Goal: Task Accomplishment & Management: Use online tool/utility

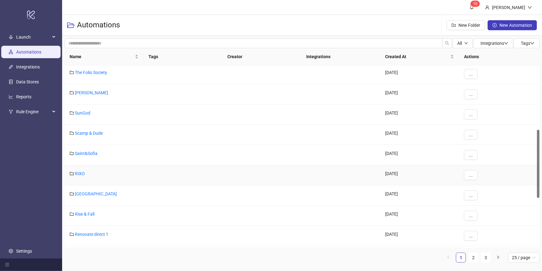
scroll to position [200, 0]
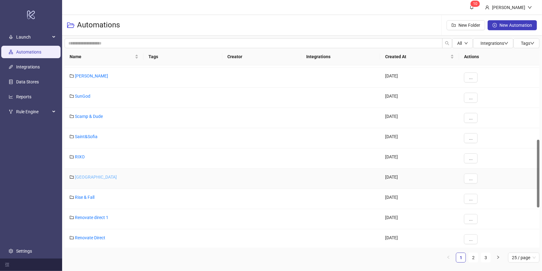
click at [92, 175] on link "[GEOGRAPHIC_DATA]" at bounding box center [96, 176] width 42 height 5
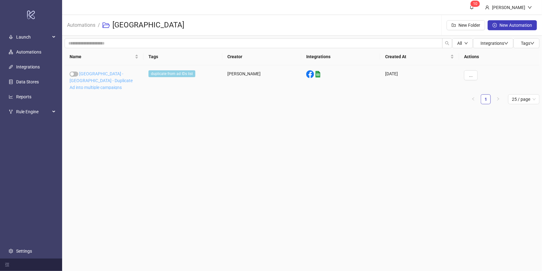
click at [117, 73] on link "[GEOGRAPHIC_DATA] - [GEOGRAPHIC_DATA] - Duplicate Ad into multiple campaigns" at bounding box center [101, 80] width 63 height 19
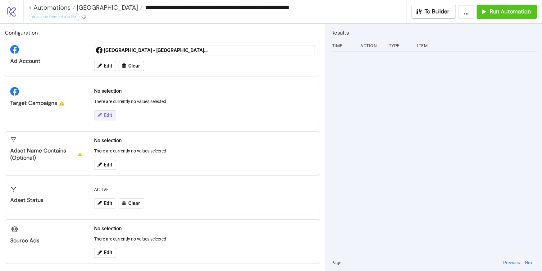
click at [107, 116] on span "Edit" at bounding box center [108, 115] width 8 height 6
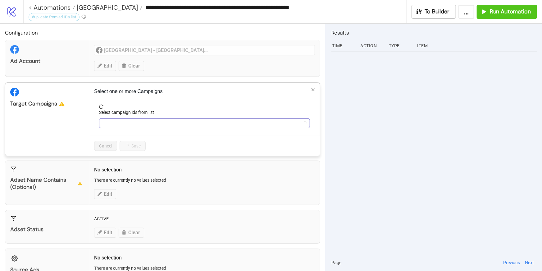
click at [114, 124] on div at bounding box center [201, 123] width 202 height 9
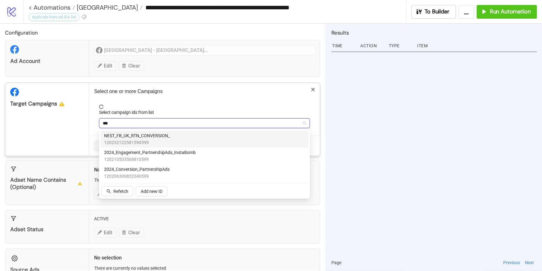
click at [129, 137] on span "NEST_FB_UK_RTN_CONVERSION_" at bounding box center [137, 135] width 66 height 7
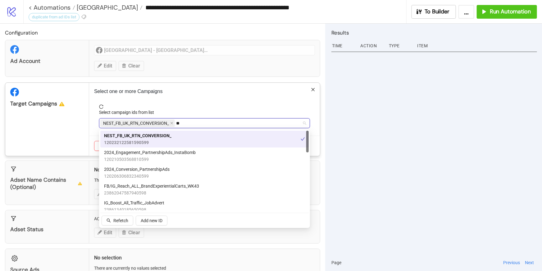
type input "*"
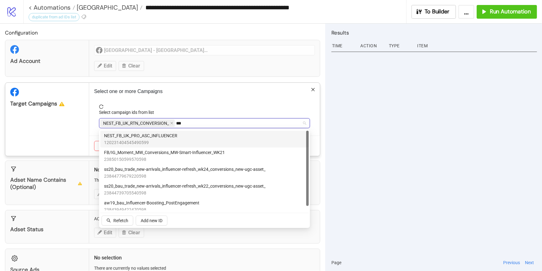
click at [138, 141] on span "120231404545490599" at bounding box center [140, 142] width 73 height 7
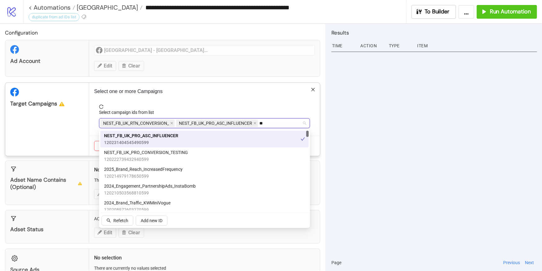
type input "*"
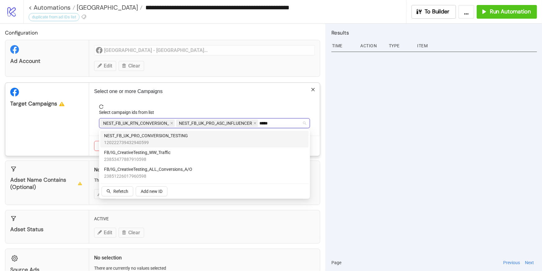
type input "******"
click at [122, 139] on span "120222739432940599" at bounding box center [146, 142] width 84 height 7
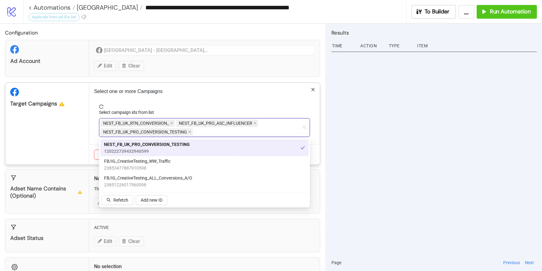
click at [197, 109] on div "Select campaign ids from list" at bounding box center [204, 113] width 211 height 9
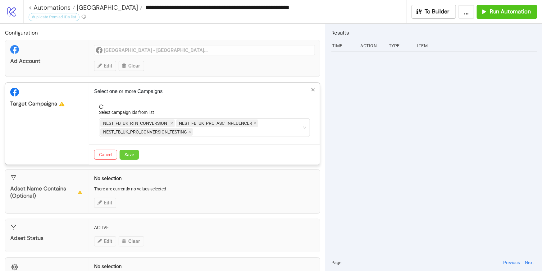
click at [133, 153] on span "Save" at bounding box center [129, 154] width 9 height 5
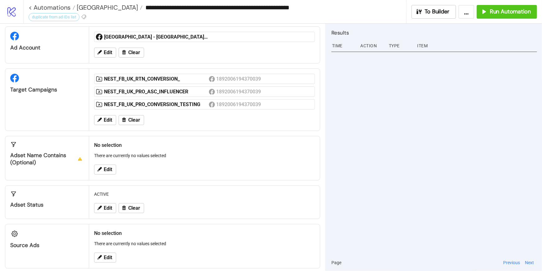
scroll to position [20, 0]
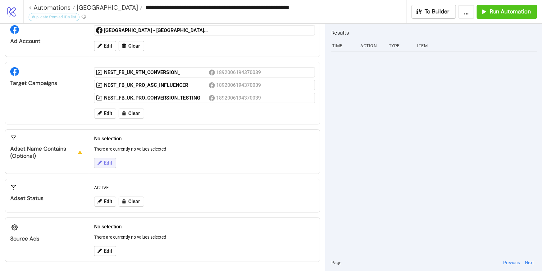
click at [109, 167] on button "Edit" at bounding box center [105, 163] width 22 height 10
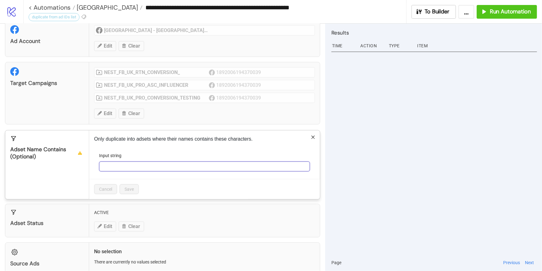
click at [109, 167] on input "Input string" at bounding box center [204, 166] width 211 height 10
type input "********"
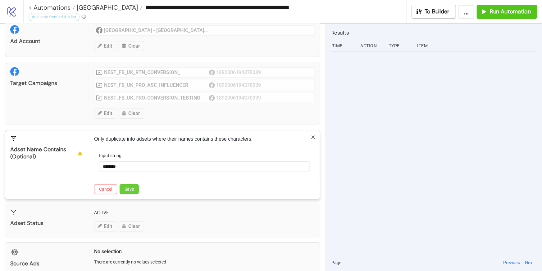
click at [130, 189] on span "Save" at bounding box center [129, 188] width 9 height 5
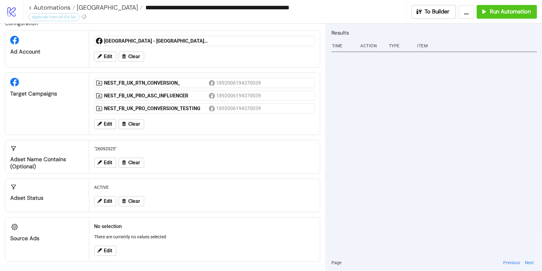
scroll to position [9, 0]
click at [109, 250] on span "Edit" at bounding box center [108, 251] width 8 height 6
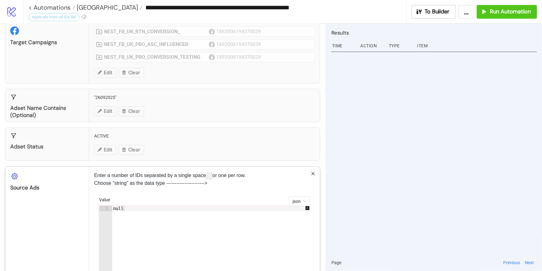
scroll to position [92, 0]
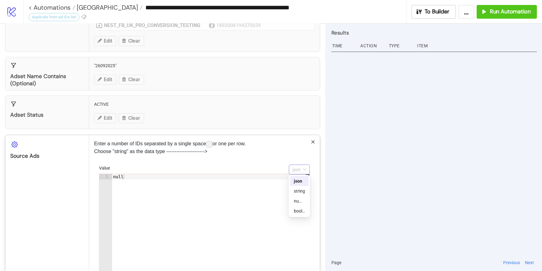
click at [303, 167] on span "json" at bounding box center [300, 169] width 14 height 9
click at [301, 190] on div "string" at bounding box center [299, 190] width 11 height 7
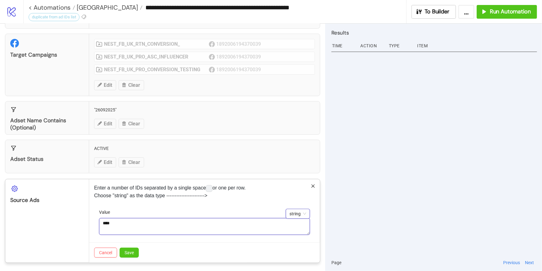
click at [161, 226] on textarea "****" at bounding box center [204, 226] width 211 height 17
paste textarea "**********"
type textarea "**********"
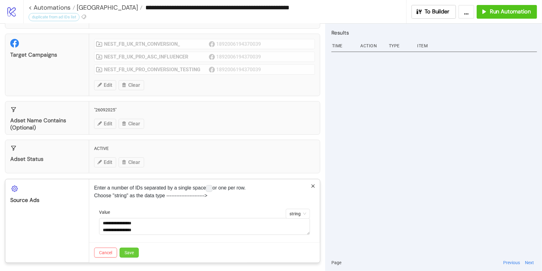
click at [131, 251] on span "Save" at bounding box center [129, 252] width 9 height 5
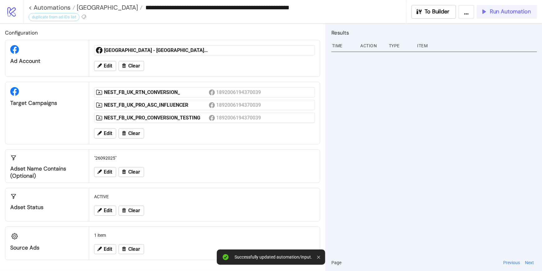
click at [515, 11] on span "Run Automation" at bounding box center [510, 11] width 41 height 7
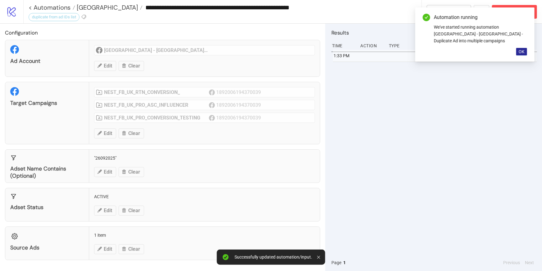
click at [523, 49] on span "OK" at bounding box center [522, 51] width 6 height 5
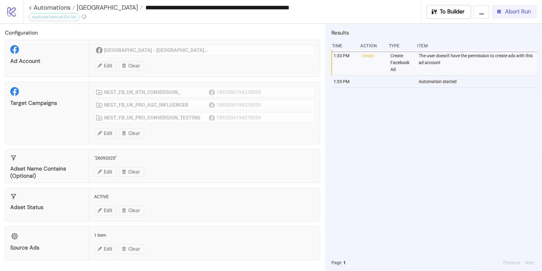
click at [523, 15] on button "Abort Run" at bounding box center [514, 12] width 45 height 14
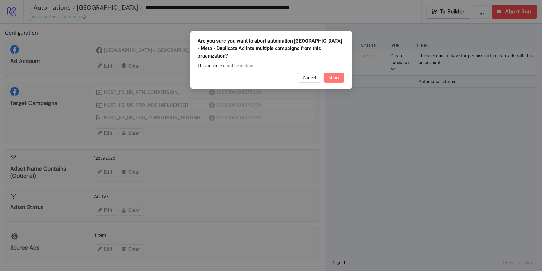
click at [338, 75] on span "Abort" at bounding box center [334, 77] width 11 height 5
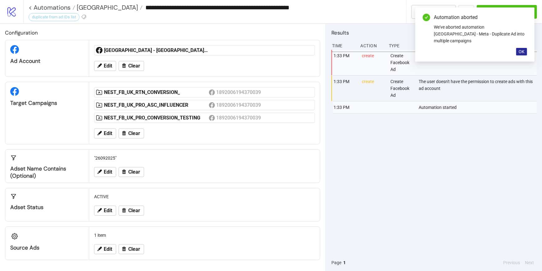
click at [523, 49] on span "OK" at bounding box center [522, 51] width 6 height 5
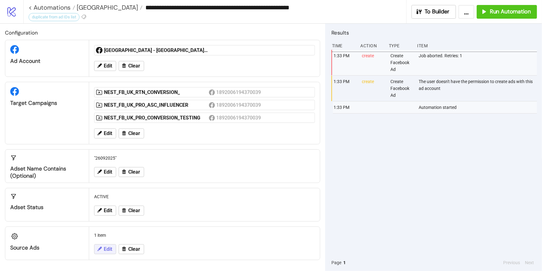
click at [113, 248] on button "Edit" at bounding box center [105, 249] width 22 height 10
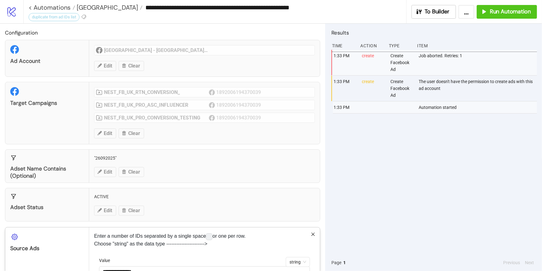
scroll to position [48, 0]
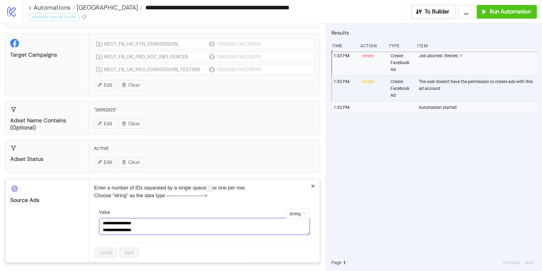
drag, startPoint x: 154, startPoint y: 226, endPoint x: 87, endPoint y: 220, distance: 66.8
click at [87, 220] on div "**********" at bounding box center [162, 221] width 315 height 84
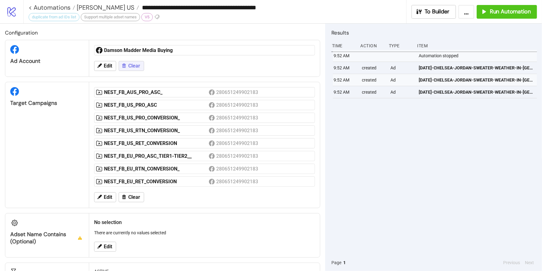
click at [130, 65] on span "Clear" at bounding box center [134, 66] width 12 height 6
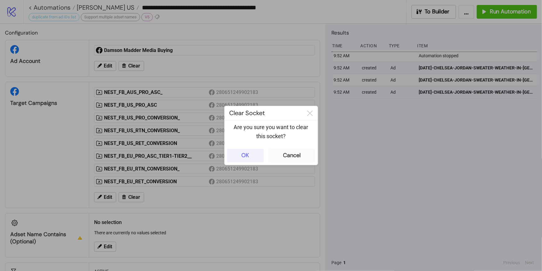
click at [251, 156] on button "OK" at bounding box center [245, 155] width 37 height 14
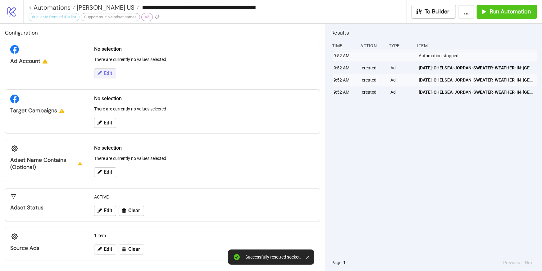
click at [104, 75] on span "Edit" at bounding box center [108, 74] width 8 height 6
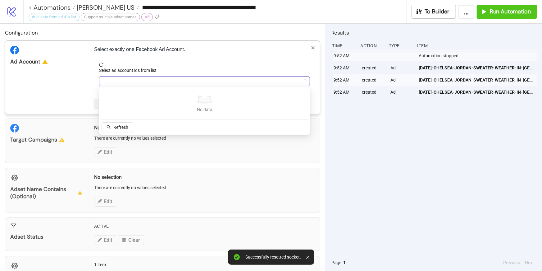
click at [120, 85] on div at bounding box center [201, 81] width 202 height 9
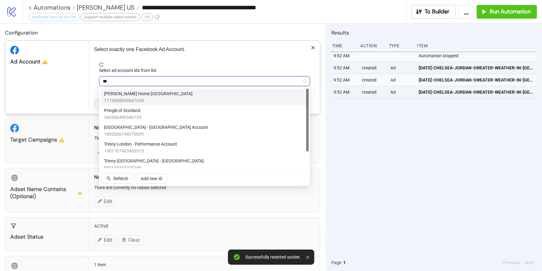
type input "****"
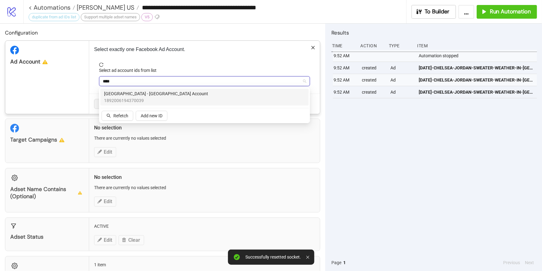
click at [131, 93] on span "[GEOGRAPHIC_DATA] - [GEOGRAPHIC_DATA] Account" at bounding box center [156, 93] width 104 height 7
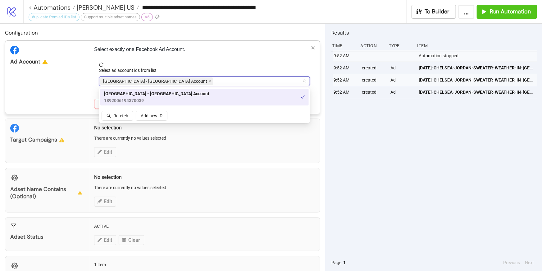
click at [182, 70] on div "Select ad account ids from list" at bounding box center [204, 71] width 211 height 9
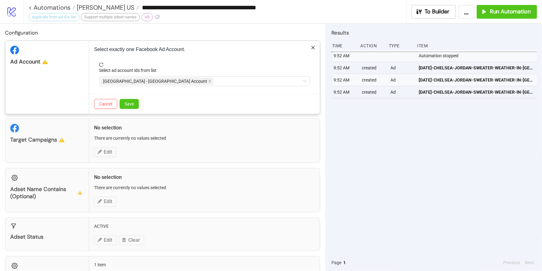
click at [127, 109] on div "Cancel Save" at bounding box center [204, 103] width 231 height 20
click at [128, 104] on span "Save" at bounding box center [129, 103] width 9 height 5
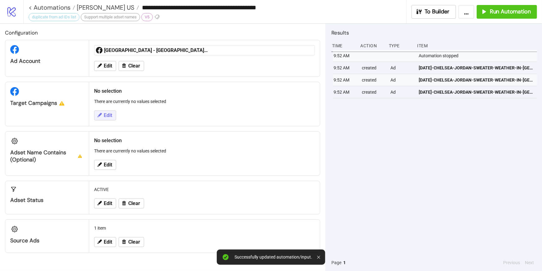
click at [108, 114] on span "Edit" at bounding box center [108, 115] width 8 height 6
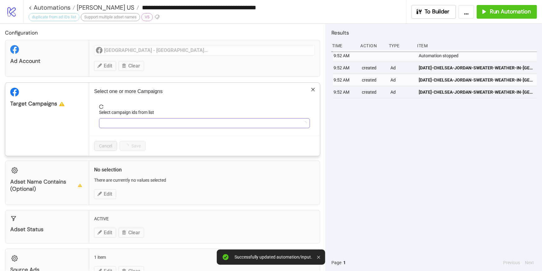
click at [114, 126] on div at bounding box center [201, 123] width 202 height 9
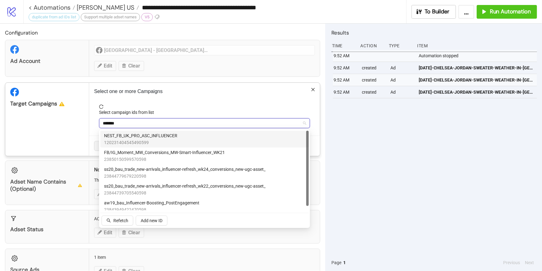
click at [132, 140] on span "120231404545490599" at bounding box center [140, 142] width 73 height 7
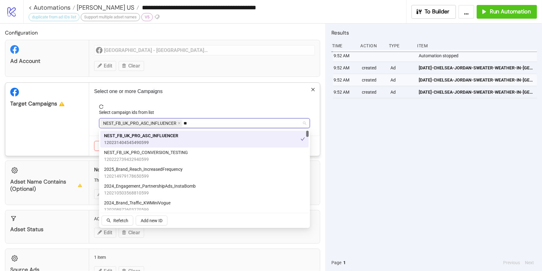
type input "*"
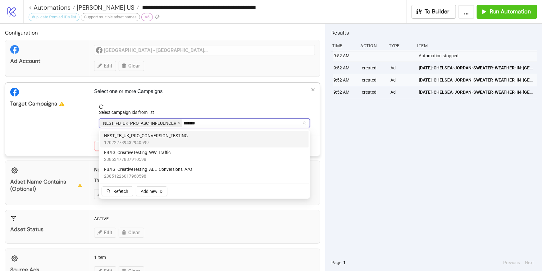
click at [145, 146] on div "NEST_FB_UK_PRO_CONVERSION_TESTING 120222739432940599" at bounding box center [204, 138] width 208 height 17
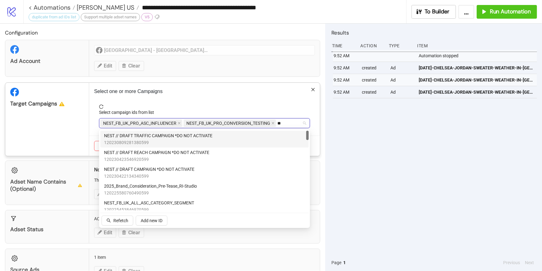
type input "*"
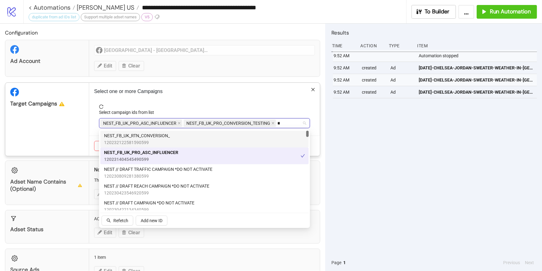
type input "***"
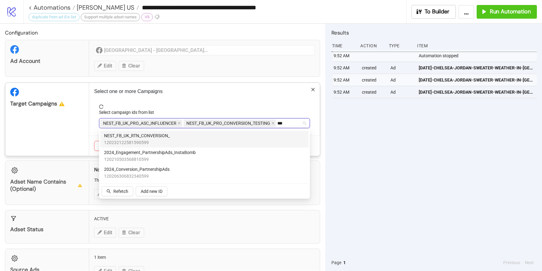
click at [162, 131] on div "NEST_FB_UK_RTN_CONVERSION_ 120232122581590599" at bounding box center [204, 138] width 208 height 17
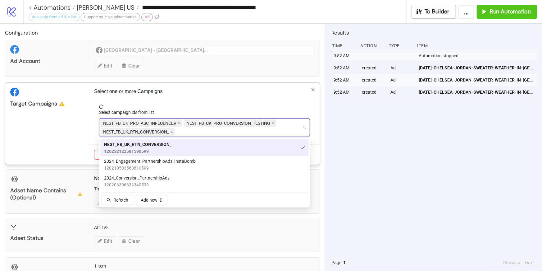
click at [188, 94] on p "Select one or more Campaigns" at bounding box center [204, 91] width 221 height 7
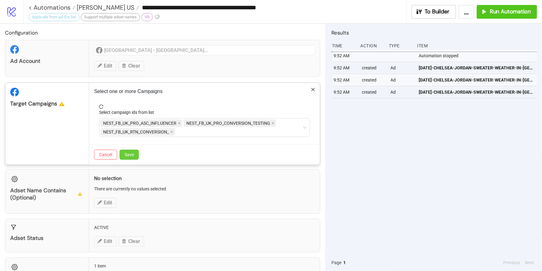
click at [126, 155] on span "Save" at bounding box center [129, 154] width 9 height 5
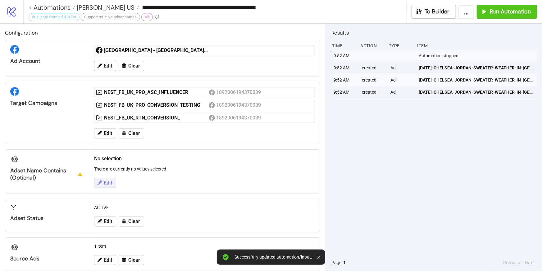
click at [108, 178] on button "Edit" at bounding box center [105, 183] width 22 height 10
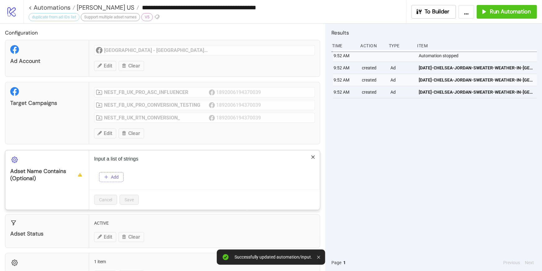
click at [113, 177] on span "Add" at bounding box center [115, 176] width 8 height 5
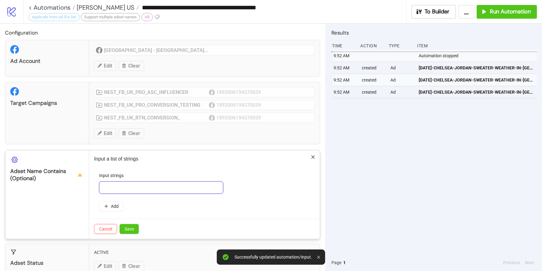
click at [111, 188] on input "text" at bounding box center [161, 187] width 124 height 12
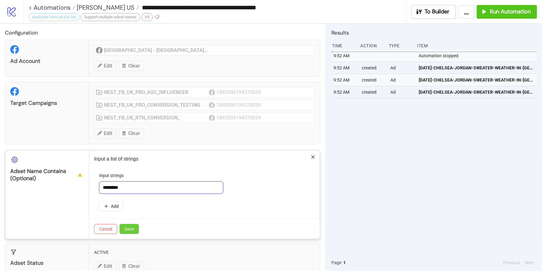
type input "********"
click at [134, 229] on span "Save" at bounding box center [129, 228] width 9 height 5
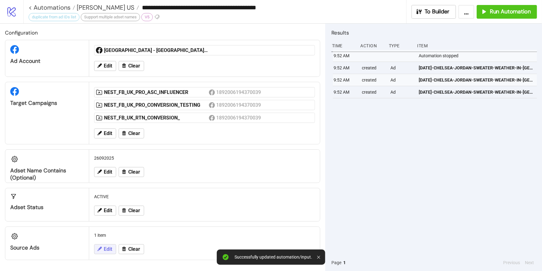
click at [110, 246] on span "Edit" at bounding box center [108, 249] width 8 height 6
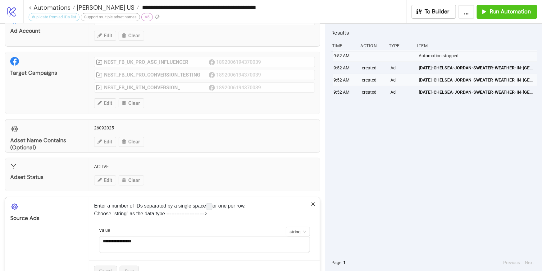
scroll to position [48, 0]
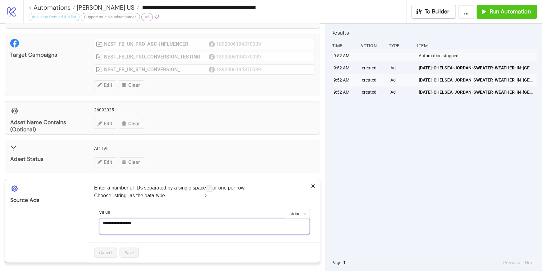
click at [162, 223] on textarea "**********" at bounding box center [204, 226] width 211 height 17
paste textarea "**********"
type textarea "**********"
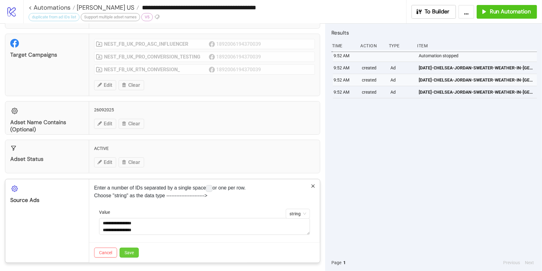
click at [131, 250] on span "Save" at bounding box center [129, 252] width 9 height 5
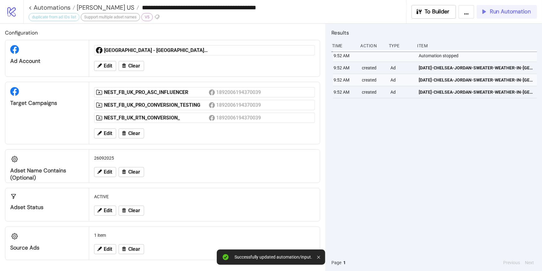
click at [512, 10] on span "Run Automation" at bounding box center [510, 11] width 41 height 7
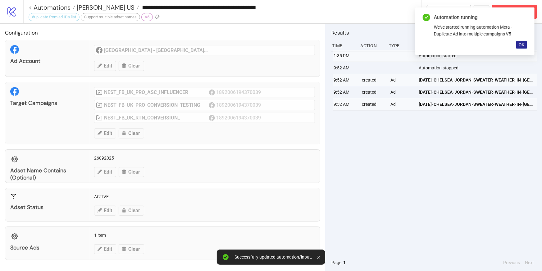
click at [525, 45] on button "OK" at bounding box center [521, 44] width 11 height 7
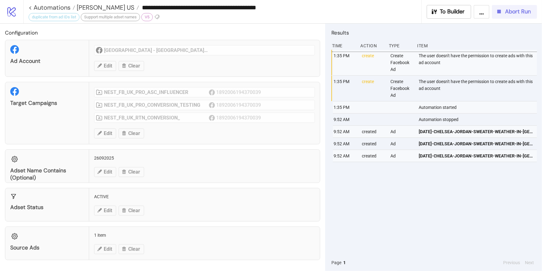
click at [506, 16] on button "Abort Run" at bounding box center [514, 12] width 45 height 14
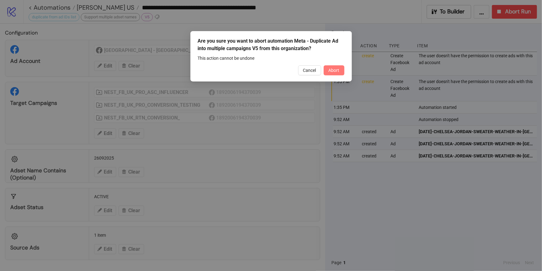
click at [332, 69] on span "Abort" at bounding box center [334, 70] width 11 height 5
